Goal: Transaction & Acquisition: Download file/media

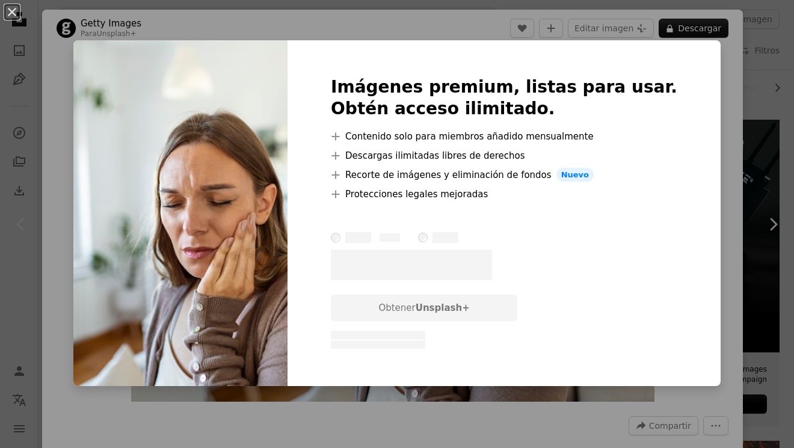
scroll to position [180, 0]
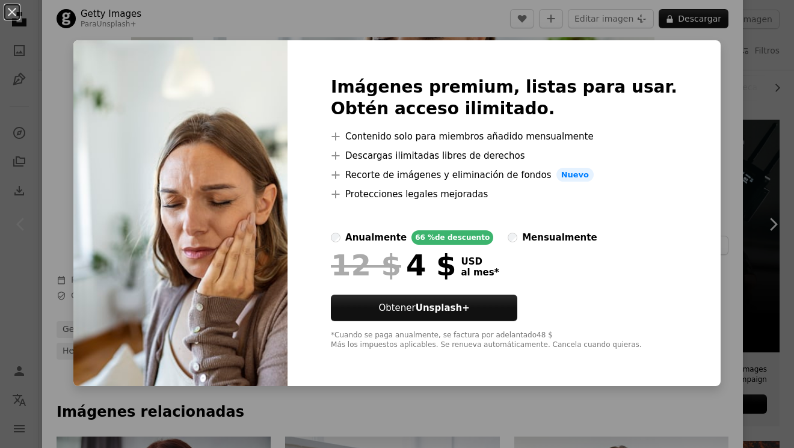
click at [38, 34] on div "An X shape Imágenes premium, listas para usar. Obtén acceso ilimitado. A plus s…" at bounding box center [397, 224] width 794 height 448
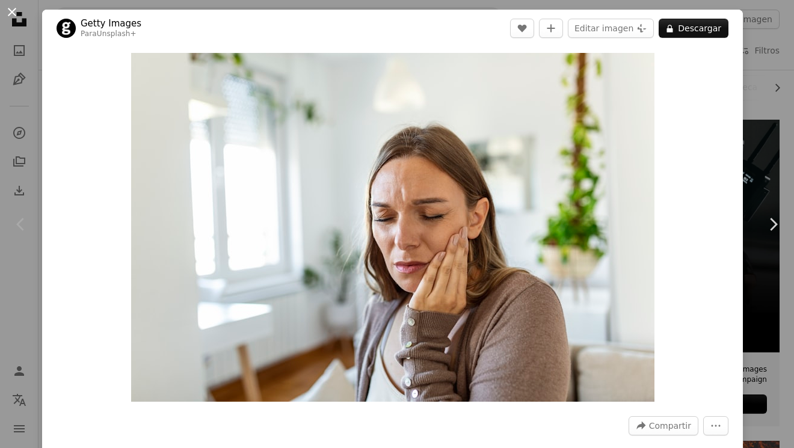
click at [14, 19] on button "An X shape" at bounding box center [12, 12] width 14 height 14
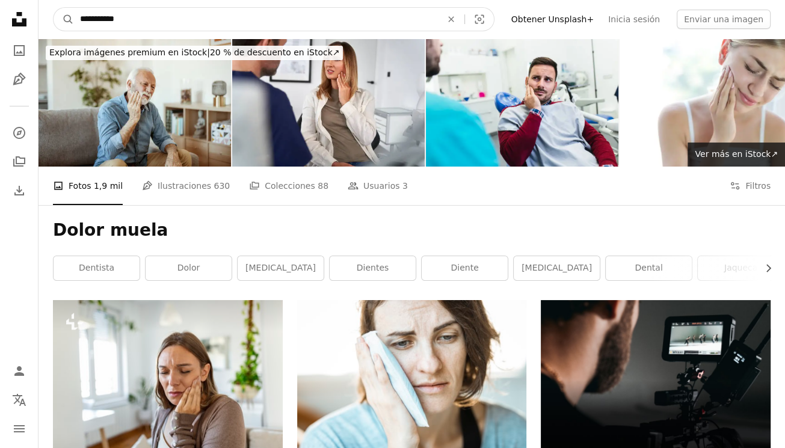
click at [260, 26] on input "**********" at bounding box center [256, 19] width 364 height 23
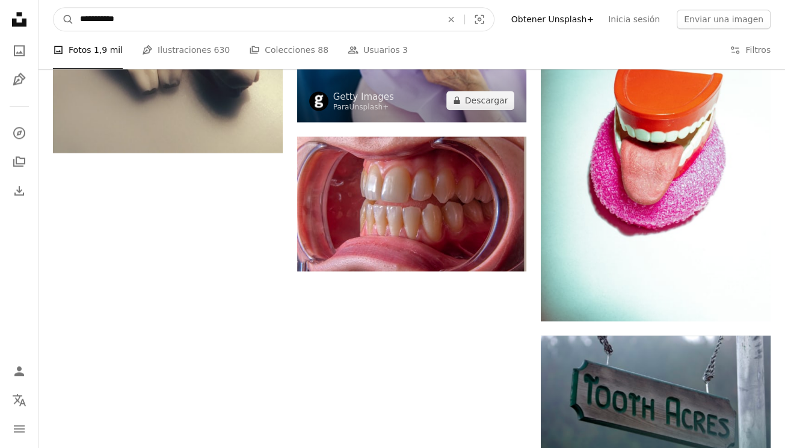
scroll to position [1383, 0]
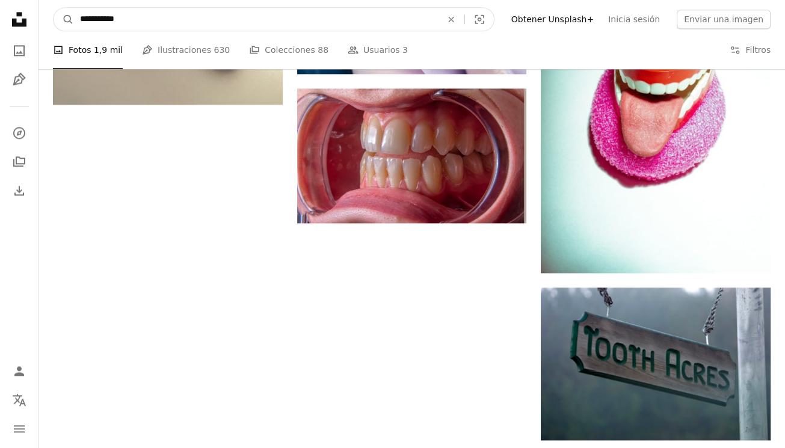
click at [464, 23] on icon "An X shape" at bounding box center [451, 19] width 26 height 10
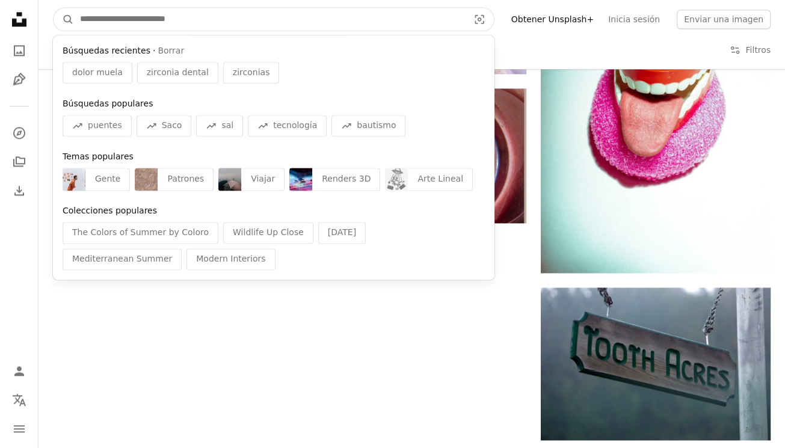
click at [392, 21] on input "Encuentra imágenes en todo el sitio" at bounding box center [269, 19] width 391 height 23
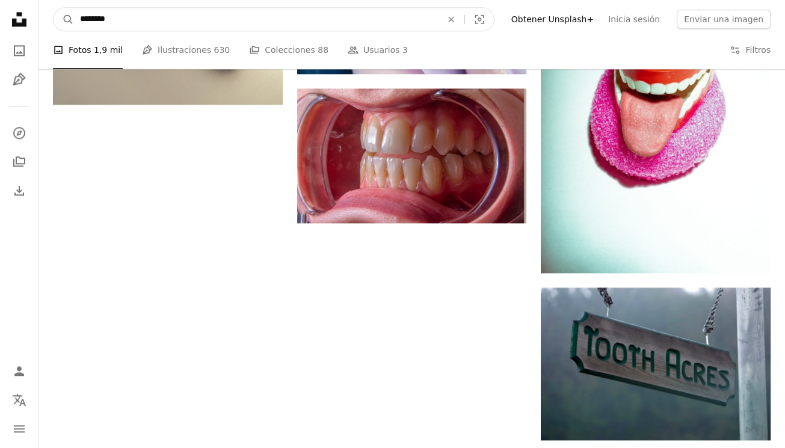
type input "********"
click at [54, 8] on button "A magnifying glass" at bounding box center [64, 19] width 20 height 23
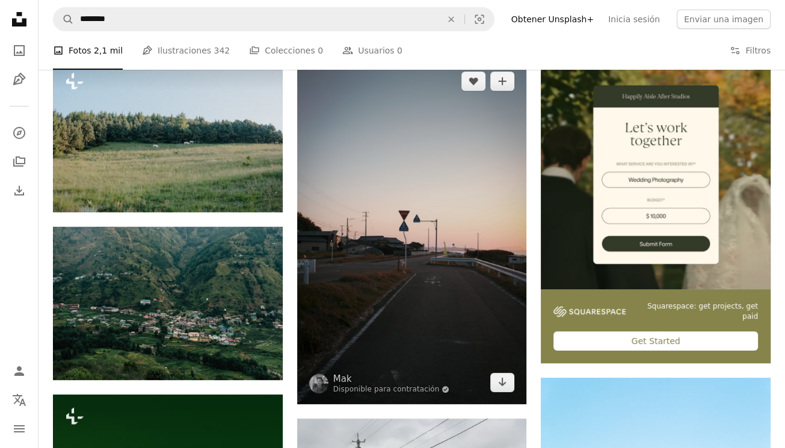
scroll to position [421, 0]
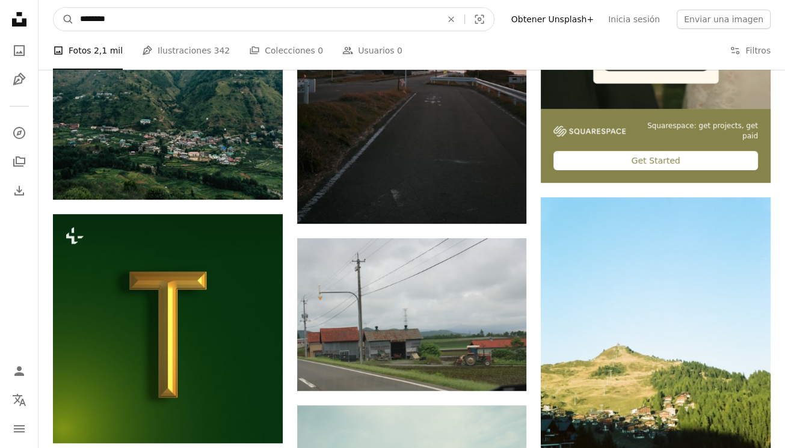
click at [95, 22] on input "********" at bounding box center [256, 19] width 364 height 23
type input "*********"
click button "A magnifying glass" at bounding box center [64, 19] width 20 height 23
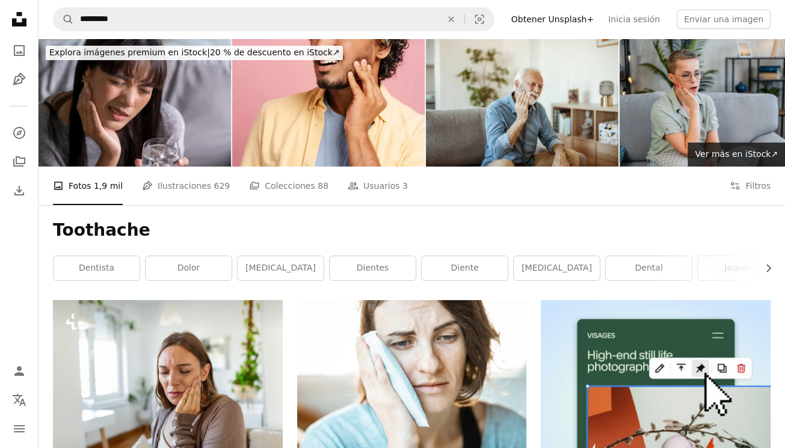
click at [726, 181] on div "A photo Fotos 1,9 mil Pen Tool Ilustraciones 629 A stack of folders Colecciones…" at bounding box center [411, 186] width 717 height 38
click at [740, 183] on icon "Filters" at bounding box center [734, 185] width 11 height 11
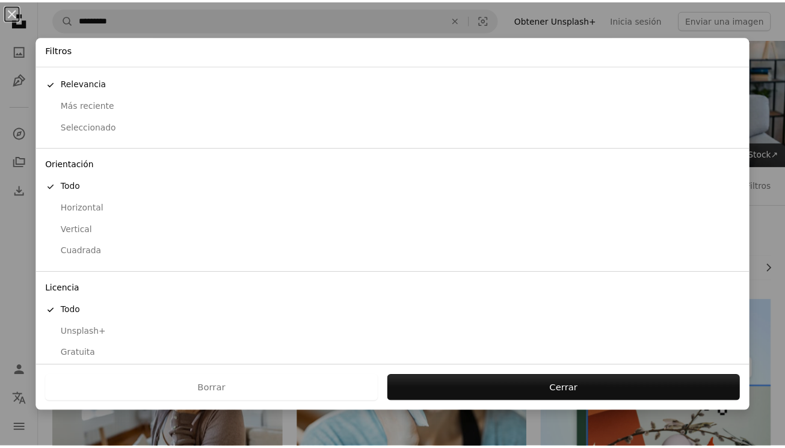
scroll to position [28, 0]
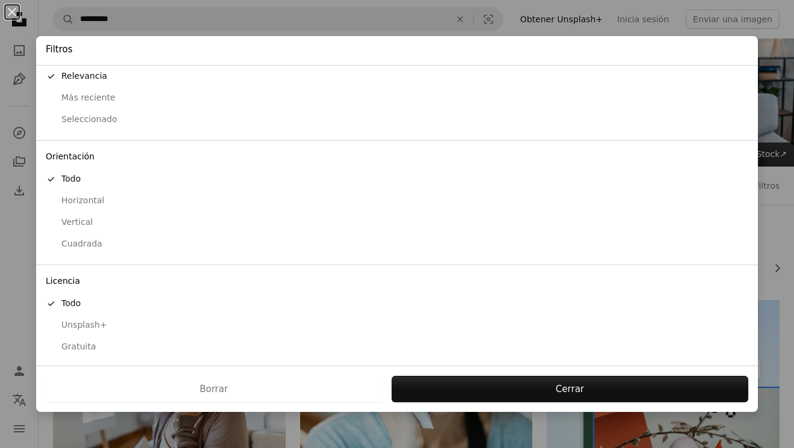
click at [95, 348] on div "Gratuita" at bounding box center [397, 347] width 702 height 12
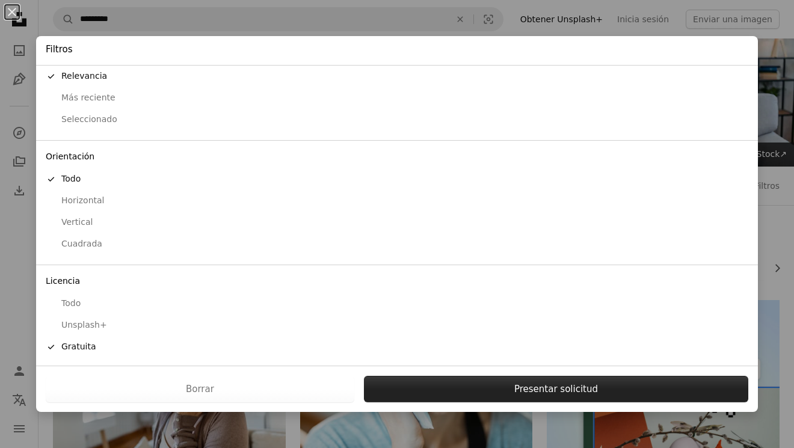
click at [559, 387] on button "Presentar solicitud" at bounding box center [556, 389] width 384 height 26
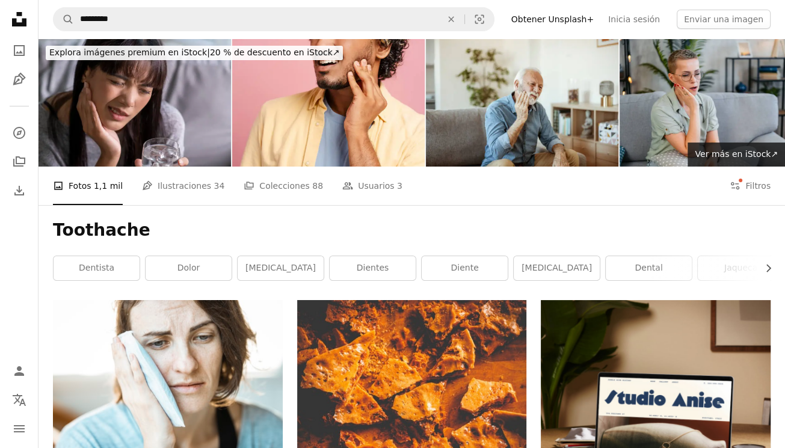
click at [237, 295] on div "Toothache Chevron right dentista Dolor [MEDICAL_DATA] dientes diente [MEDICAL_D…" at bounding box center [411, 252] width 746 height 95
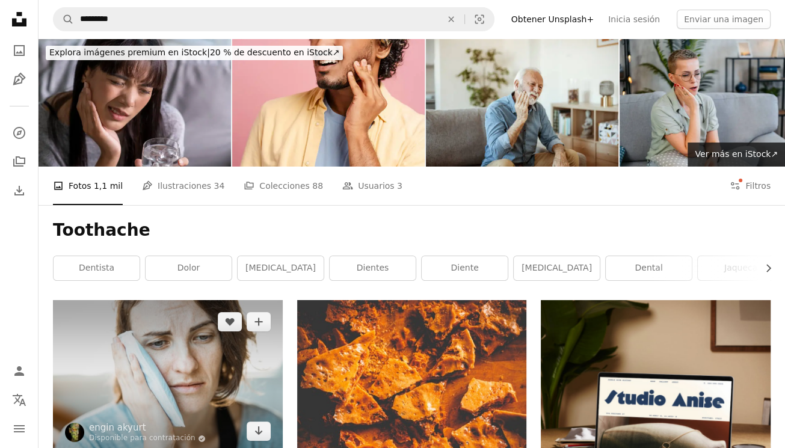
click at [216, 336] on img at bounding box center [168, 376] width 230 height 153
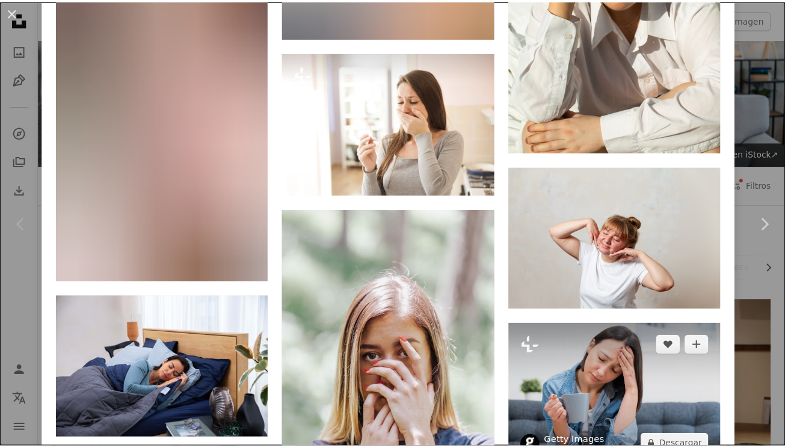
scroll to position [3848, 0]
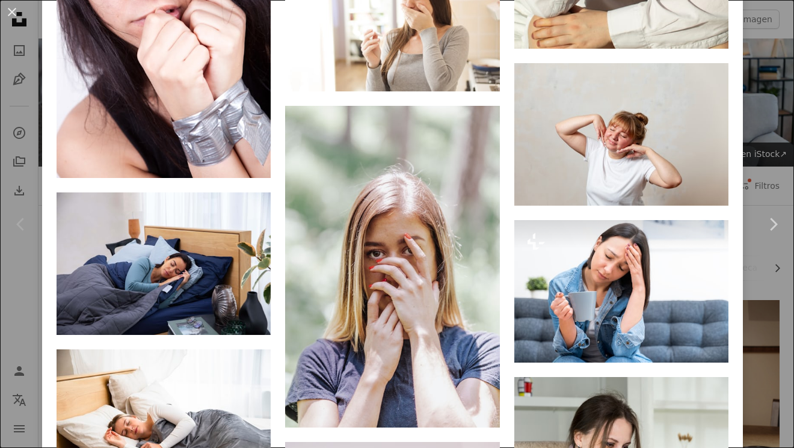
click at [764, 31] on div "An X shape Chevron left Chevron right engin akyurt Disponible para contratación…" at bounding box center [397, 224] width 794 height 448
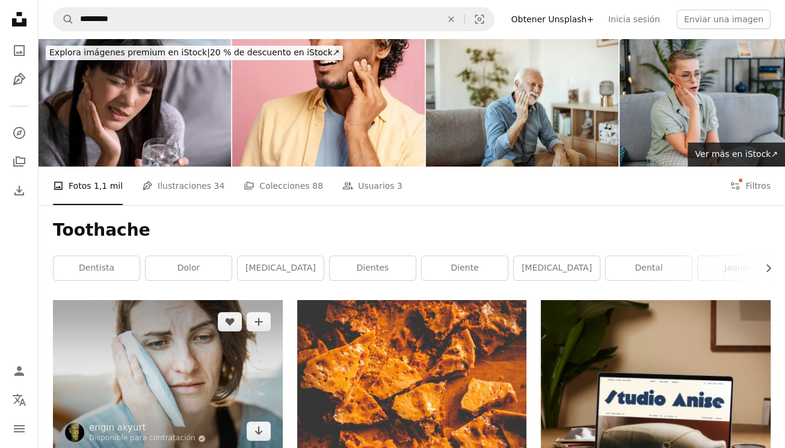
click at [175, 343] on img at bounding box center [168, 376] width 230 height 153
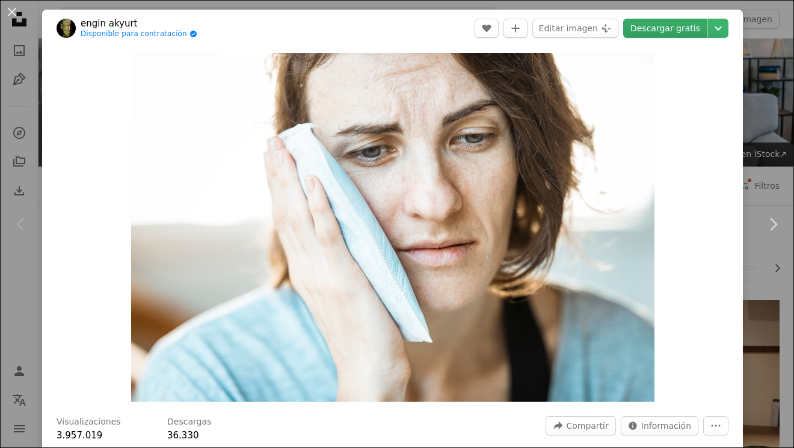
click at [661, 27] on link "Descargar gratis" at bounding box center [665, 28] width 84 height 19
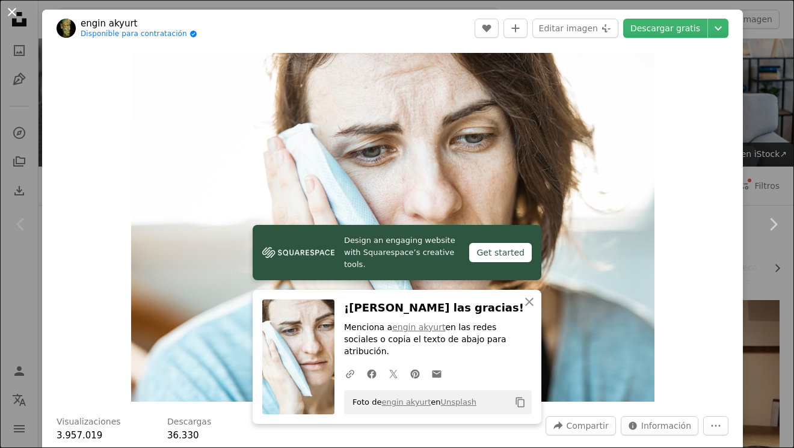
click at [12, 17] on button "An X shape" at bounding box center [12, 12] width 14 height 14
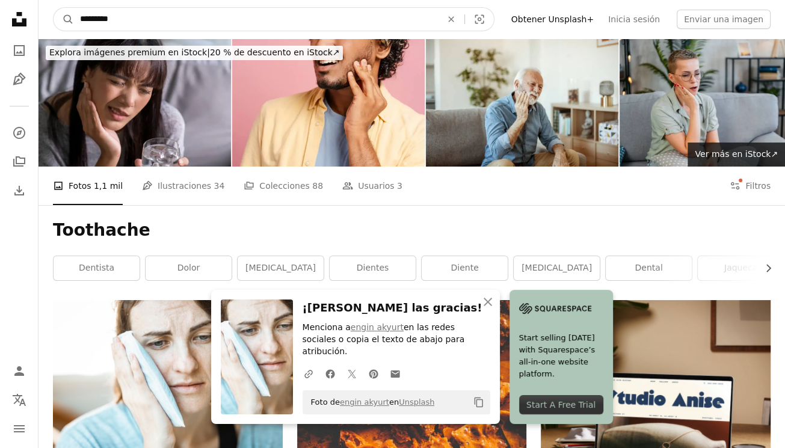
click at [150, 15] on input "*********" at bounding box center [256, 19] width 364 height 23
type input "****"
click at [54, 8] on button "A magnifying glass" at bounding box center [64, 19] width 20 height 23
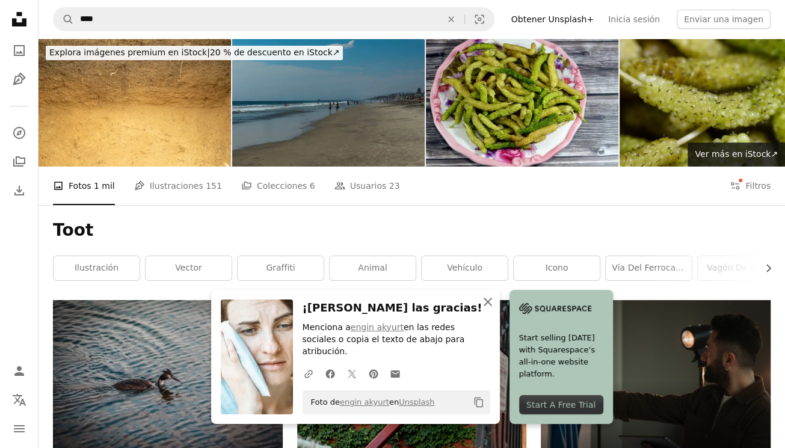
click at [486, 314] on button "An X shape Cerrar" at bounding box center [488, 302] width 24 height 24
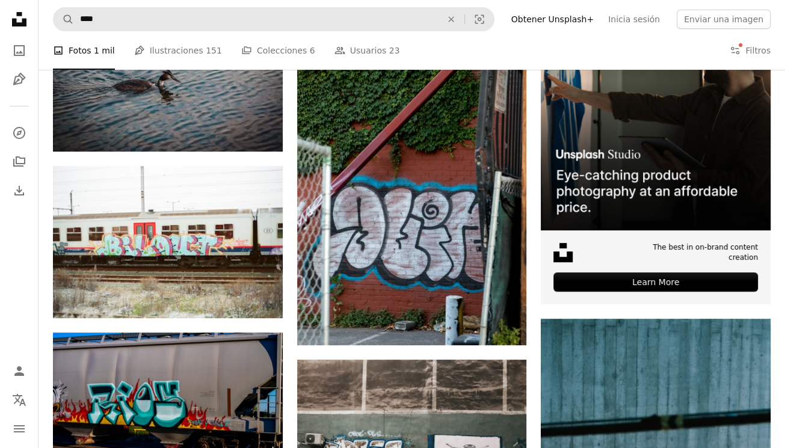
scroll to position [120, 0]
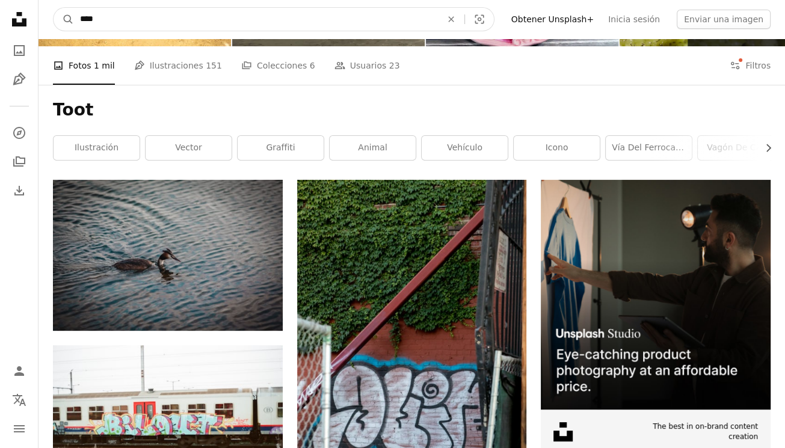
click at [271, 6] on nav "A magnifying glass **** An X shape Visual search Filters Obtener Unsplash+ Inic…" at bounding box center [411, 19] width 746 height 38
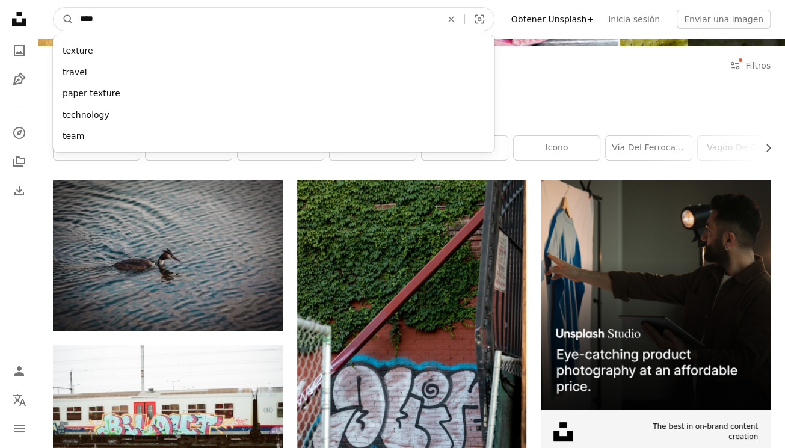
type input "*****"
click button "A magnifying glass" at bounding box center [64, 19] width 20 height 23
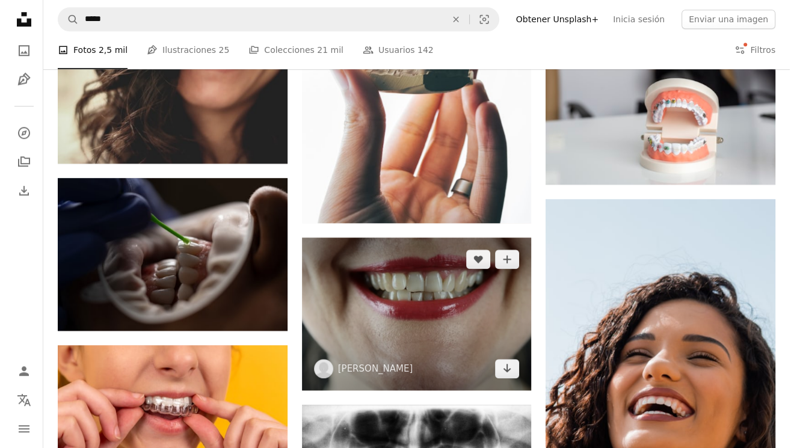
scroll to position [1022, 0]
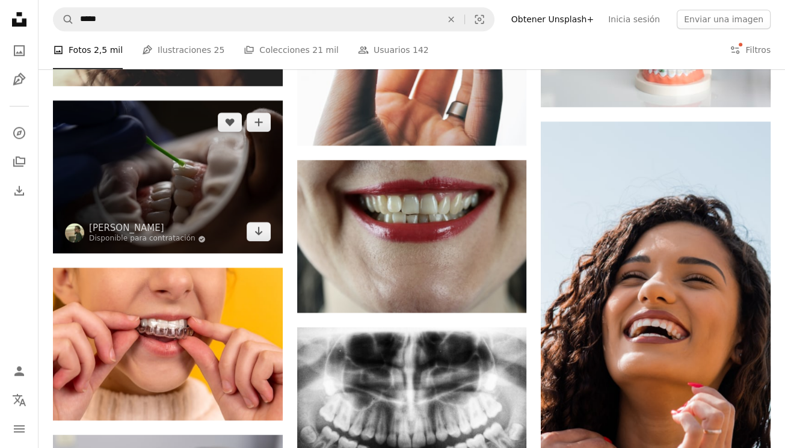
click at [157, 188] on img at bounding box center [168, 176] width 230 height 153
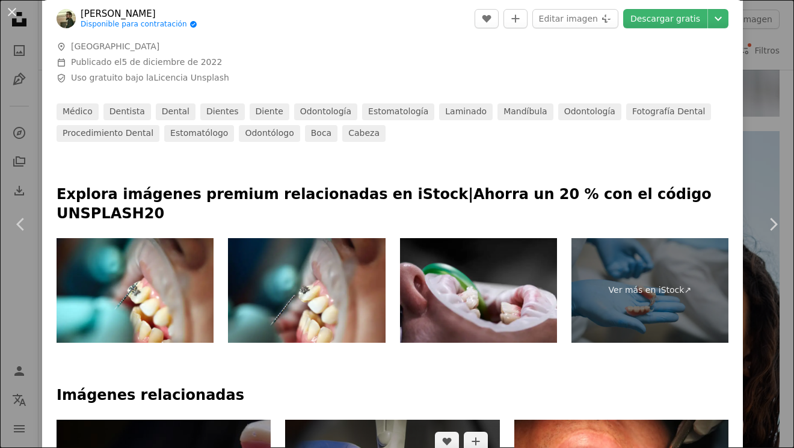
scroll to position [661, 0]
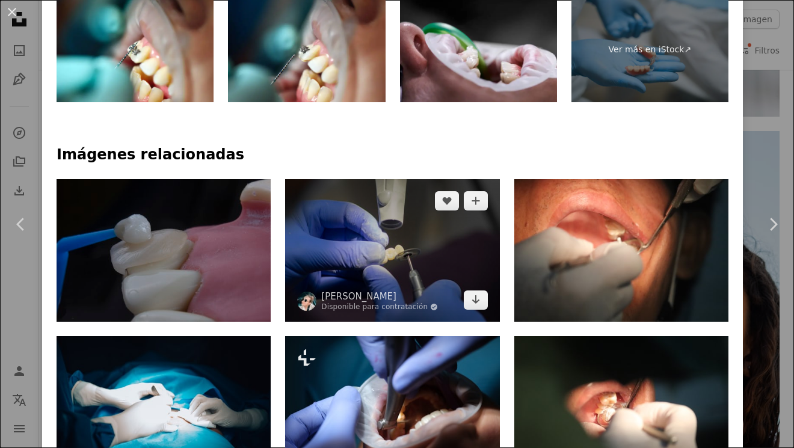
click at [370, 232] on img at bounding box center [392, 250] width 214 height 142
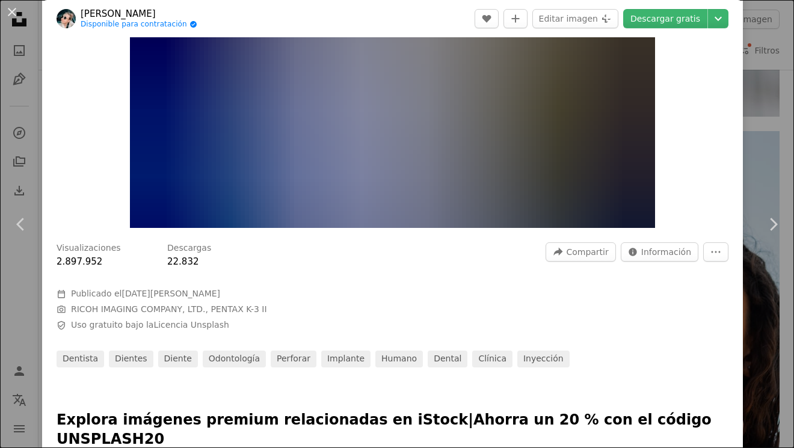
scroll to position [60, 0]
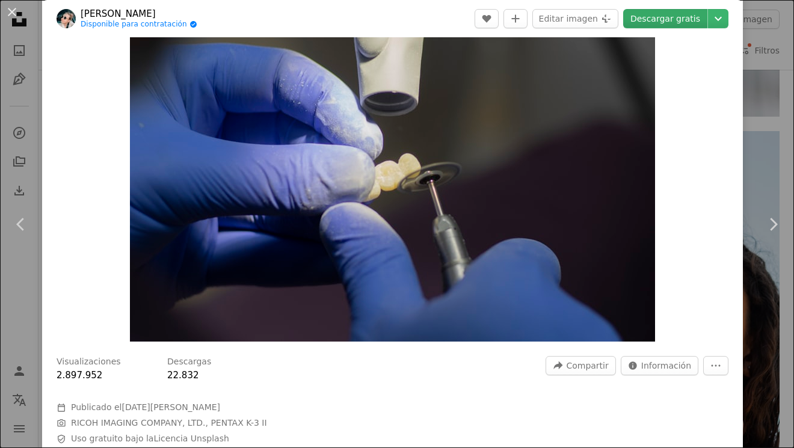
click at [663, 19] on link "Descargar gratis" at bounding box center [665, 18] width 84 height 19
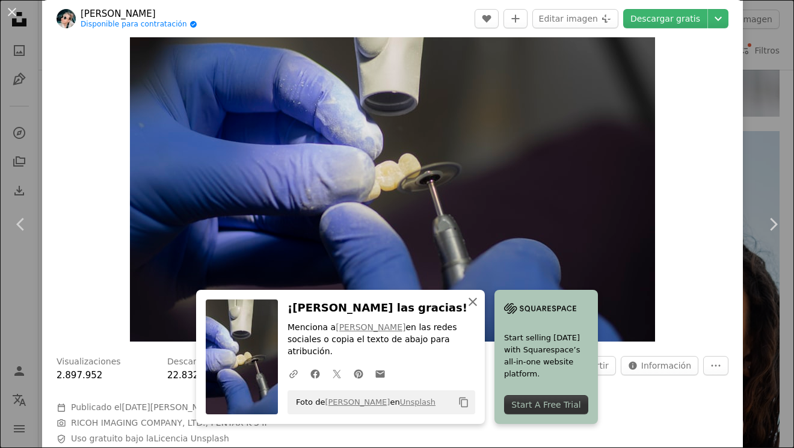
click at [467, 309] on icon "An X shape" at bounding box center [472, 302] width 14 height 14
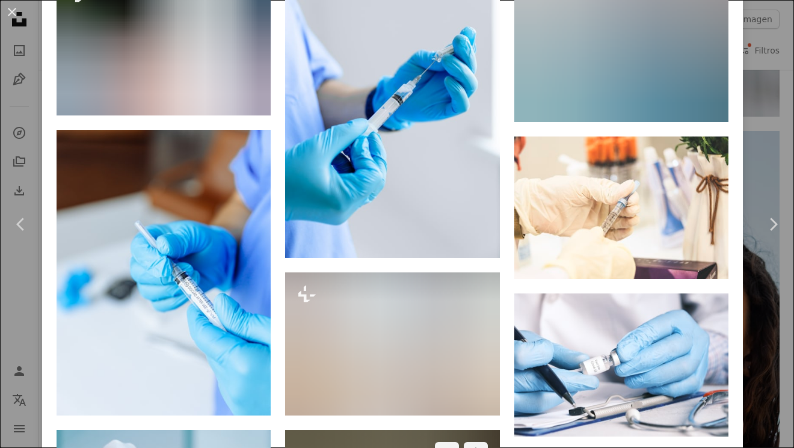
scroll to position [1744, 0]
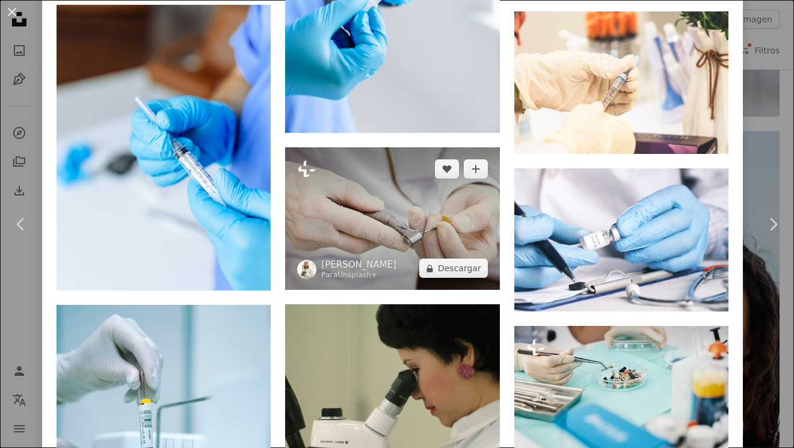
click at [403, 180] on img at bounding box center [392, 218] width 214 height 142
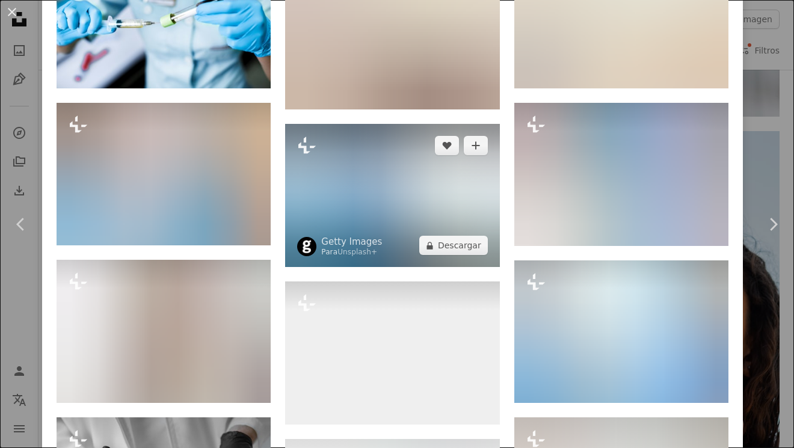
scroll to position [1082, 0]
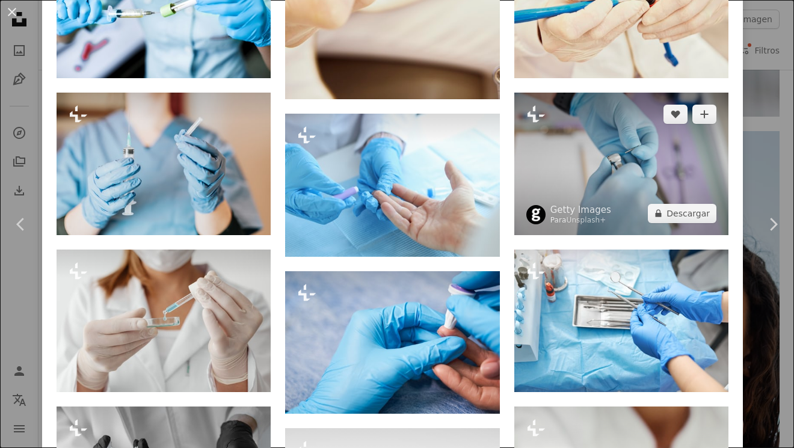
click at [584, 165] on img at bounding box center [621, 164] width 214 height 142
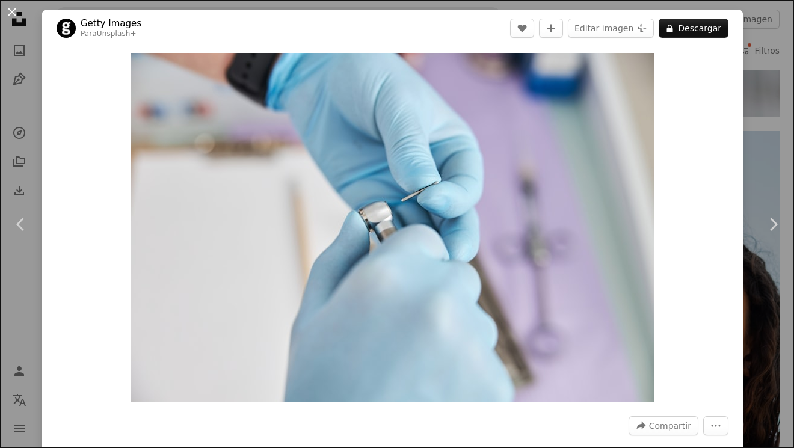
click at [5, 14] on button "An X shape" at bounding box center [12, 12] width 14 height 14
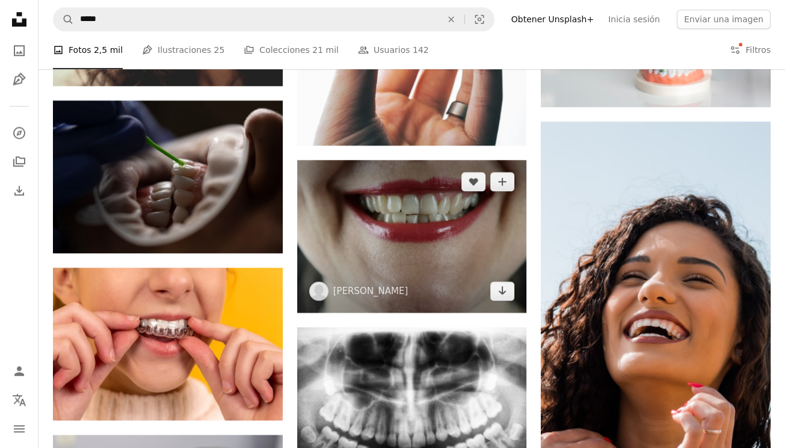
click at [432, 226] on img at bounding box center [412, 236] width 230 height 153
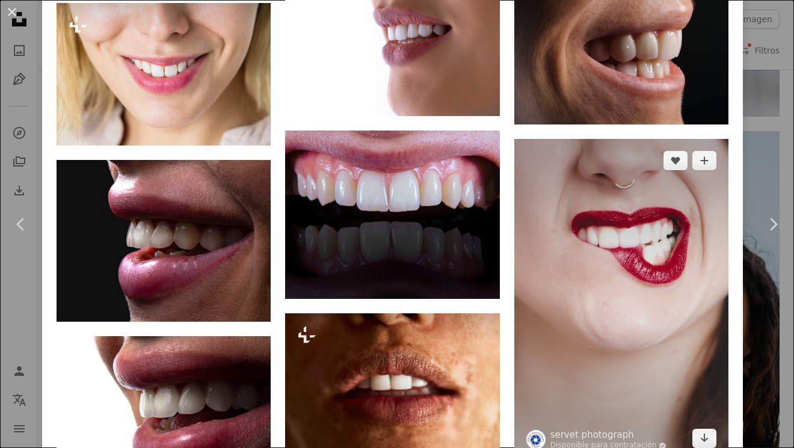
scroll to position [1202, 0]
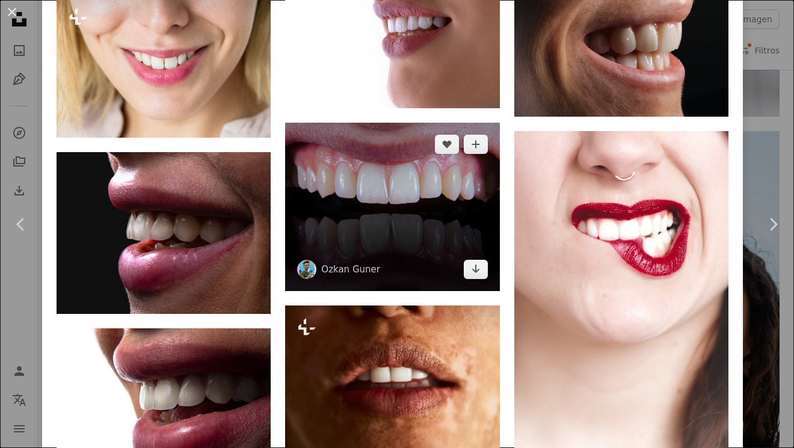
click at [426, 181] on img at bounding box center [392, 207] width 214 height 168
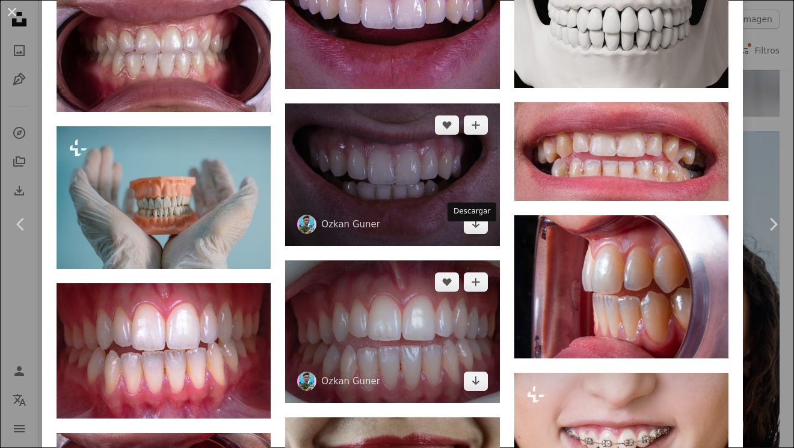
scroll to position [1202, 0]
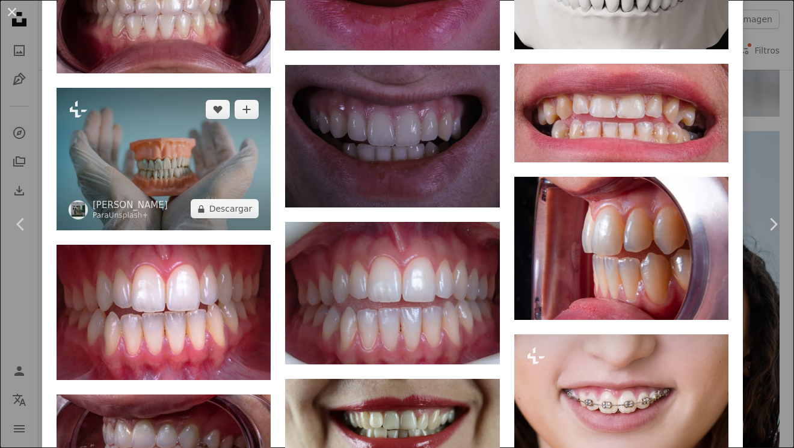
click at [158, 156] on img at bounding box center [164, 159] width 214 height 142
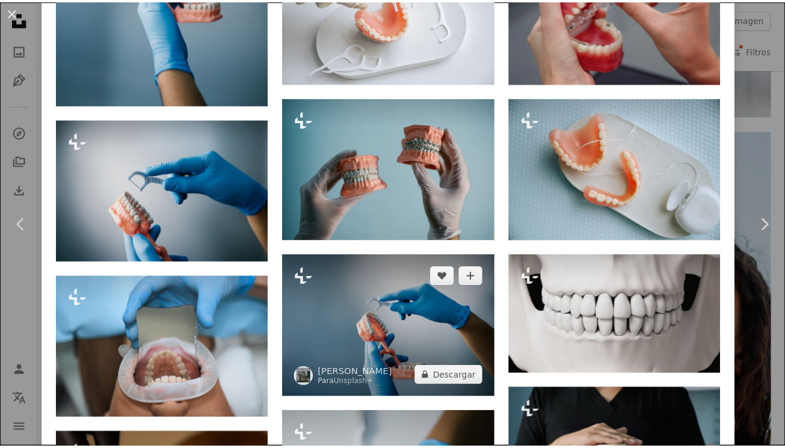
scroll to position [1383, 0]
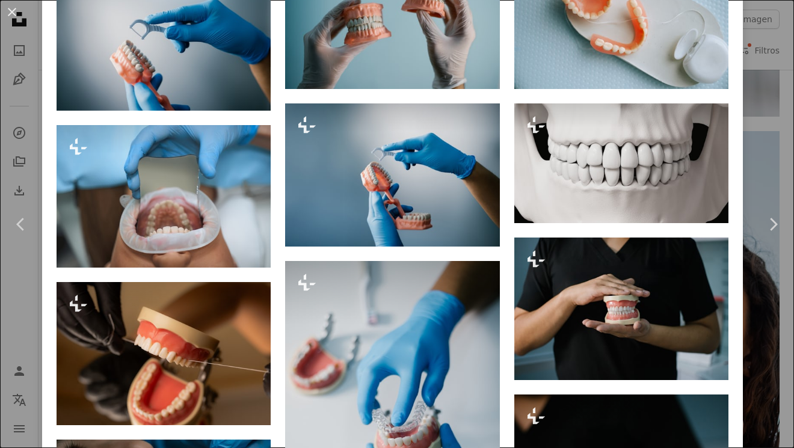
click at [755, 159] on div "An X shape Chevron left Chevron right [PERSON_NAME] Para Unsplash+ A heart A pl…" at bounding box center [397, 224] width 794 height 448
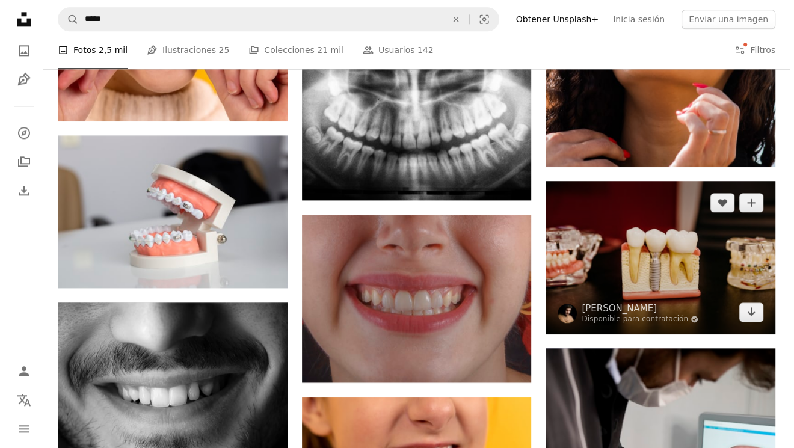
scroll to position [1323, 0]
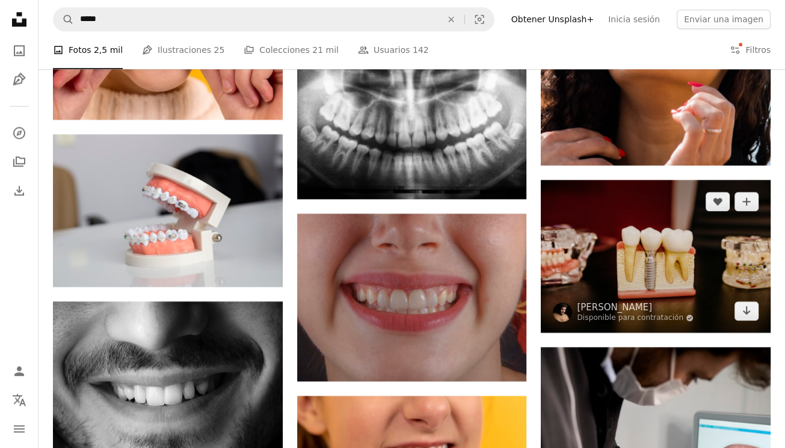
click at [592, 259] on img at bounding box center [656, 256] width 230 height 153
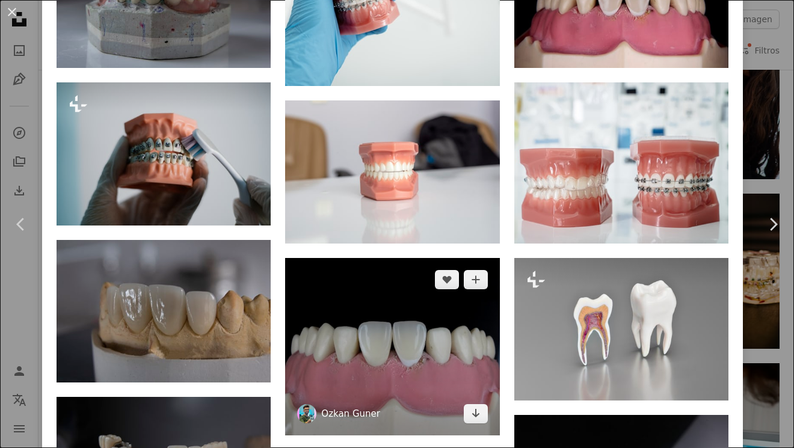
scroll to position [962, 0]
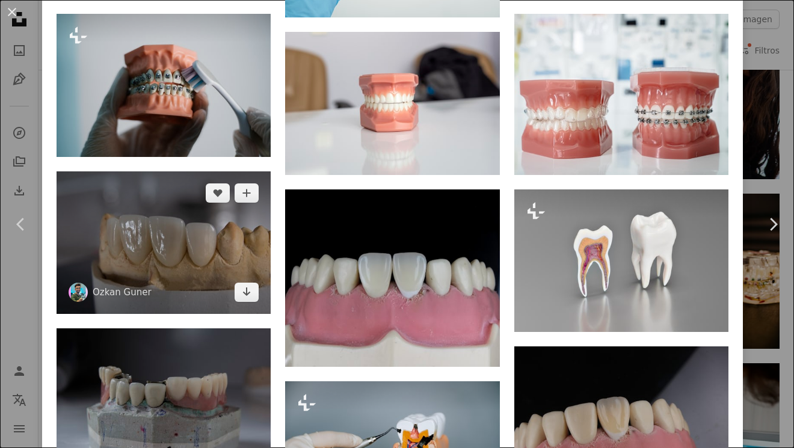
click at [161, 212] on img at bounding box center [164, 242] width 214 height 142
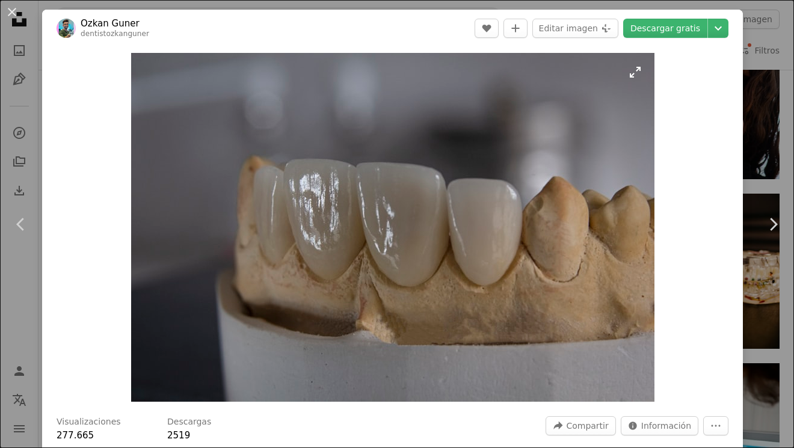
scroll to position [180, 0]
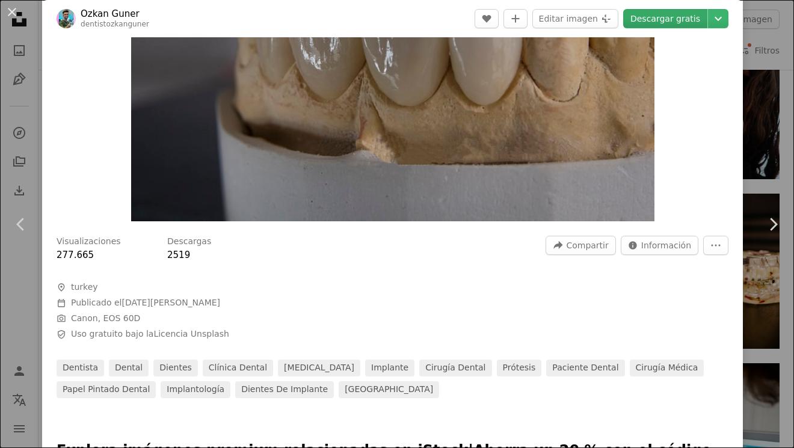
click at [646, 21] on link "Descargar gratis" at bounding box center [665, 18] width 84 height 19
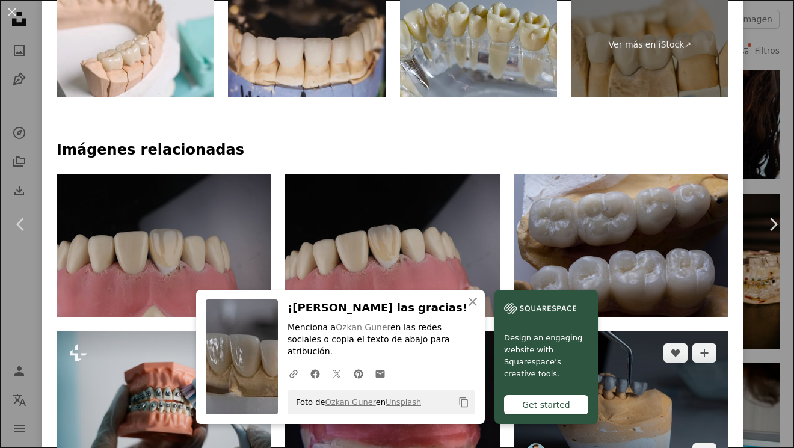
scroll to position [661, 0]
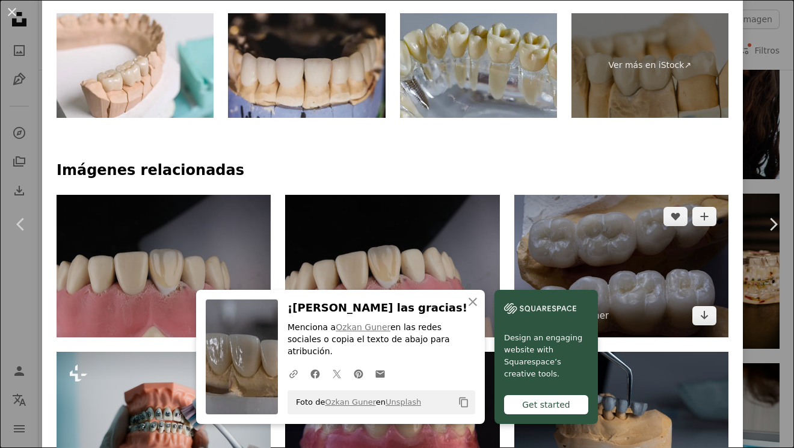
click at [636, 242] on img at bounding box center [621, 266] width 214 height 142
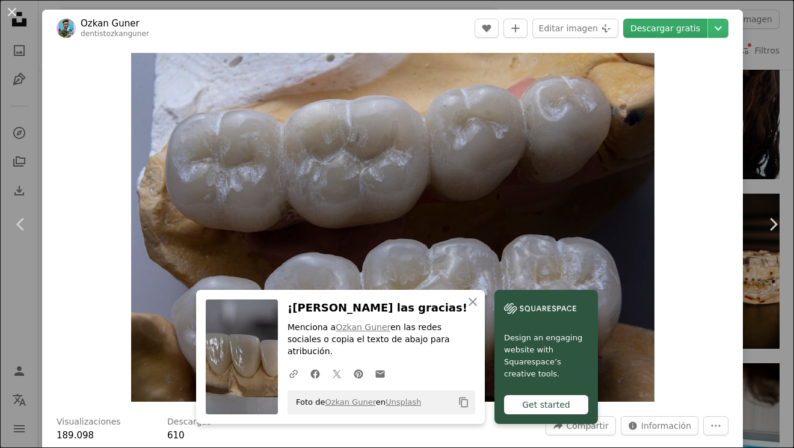
click at [667, 29] on link "Descargar gratis" at bounding box center [665, 28] width 84 height 19
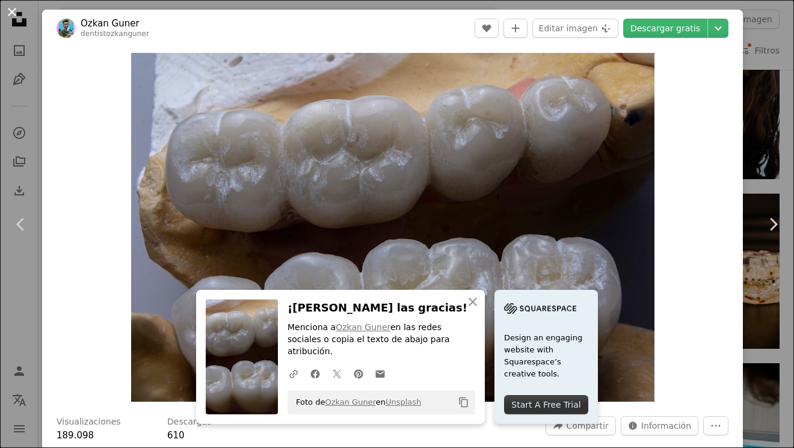
click at [8, 5] on button "An X shape" at bounding box center [12, 12] width 14 height 14
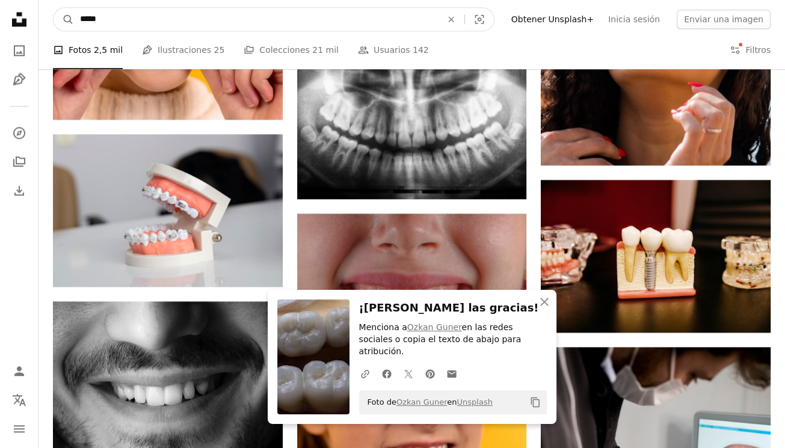
click at [150, 28] on input "*****" at bounding box center [256, 19] width 364 height 23
click at [152, 28] on input "*****" at bounding box center [256, 19] width 364 height 23
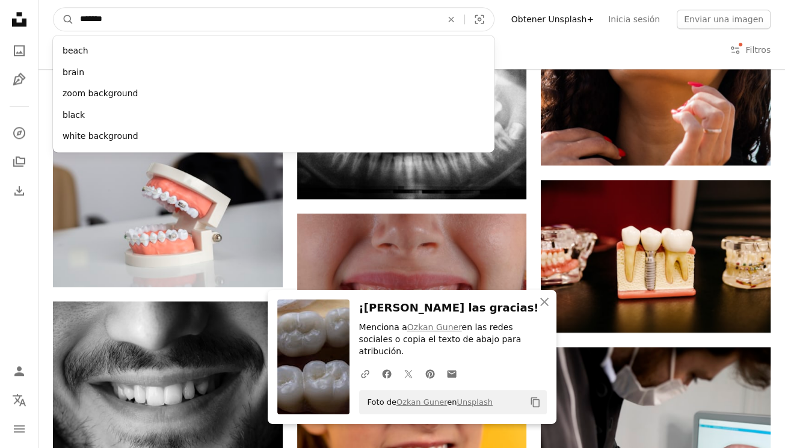
type input "********"
click button "A magnifying glass" at bounding box center [64, 19] width 20 height 23
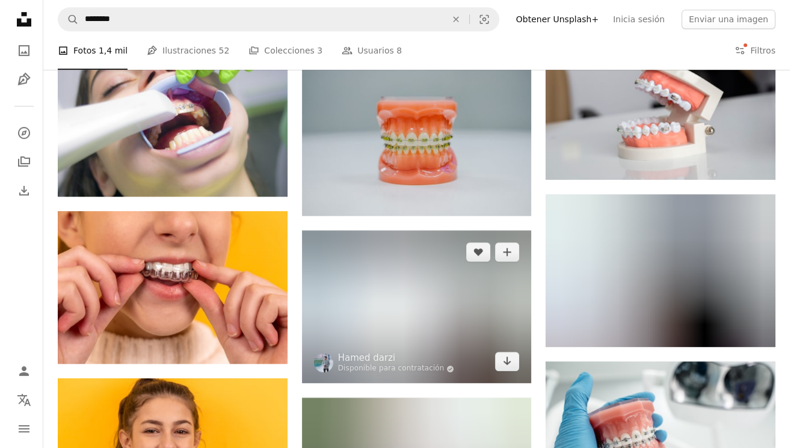
scroll to position [661, 0]
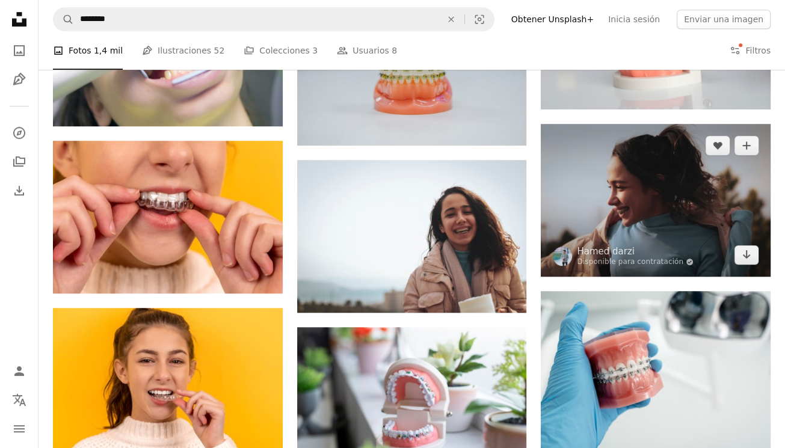
click at [652, 209] on img at bounding box center [656, 200] width 230 height 153
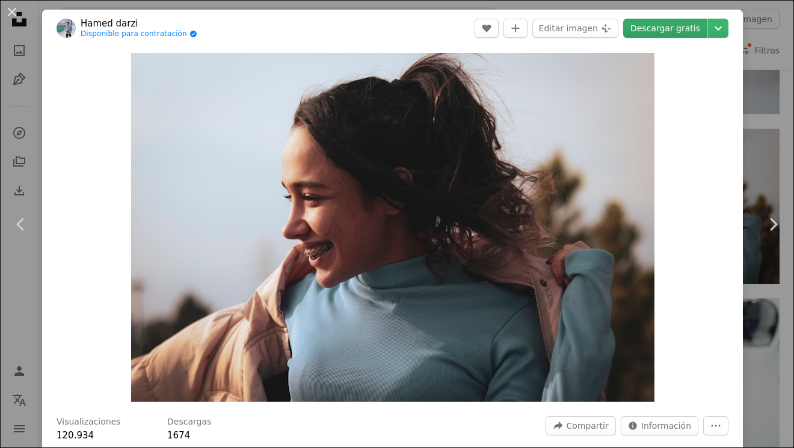
click at [667, 29] on link "Descargar gratis" at bounding box center [665, 28] width 84 height 19
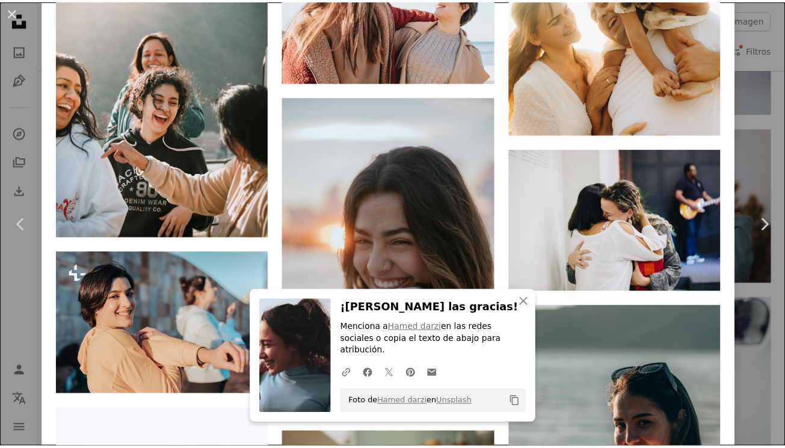
scroll to position [1683, 0]
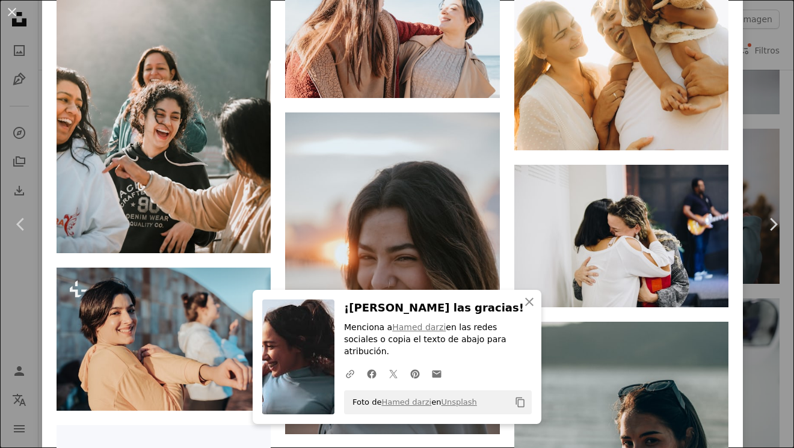
click at [761, 67] on div "An X shape Chevron left Chevron right An X shape Cerrar ¡Dale las gracias! Menc…" at bounding box center [397, 224] width 794 height 448
